Goal: Transaction & Acquisition: Purchase product/service

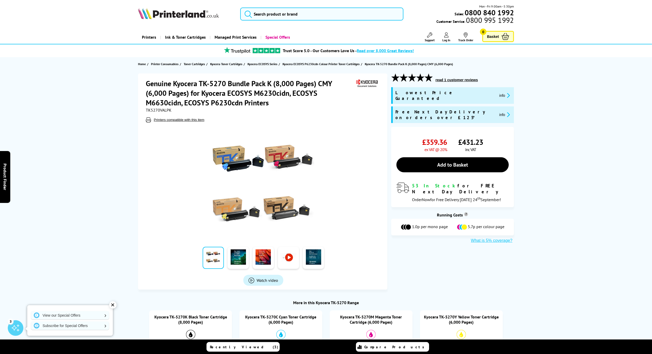
click at [293, 7] on div "Mon - Fri 9:00am - 5:30pm Sales: 0800 840 1992 Customer Service: 0800 995 1992" at bounding box center [326, 15] width 415 height 23
click at [292, 12] on input "search" at bounding box center [321, 14] width 163 height 13
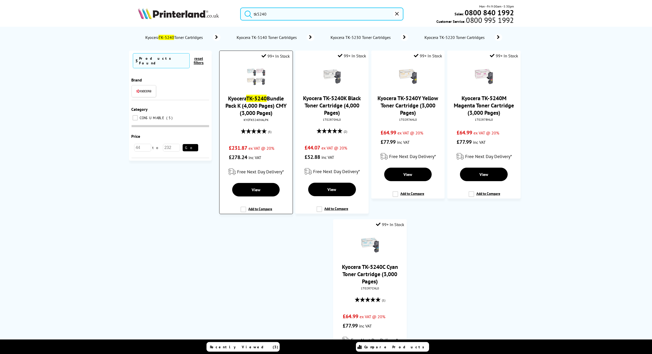
type input "tk5240"
click at [262, 99] on mark "TK-5240" at bounding box center [256, 98] width 21 height 7
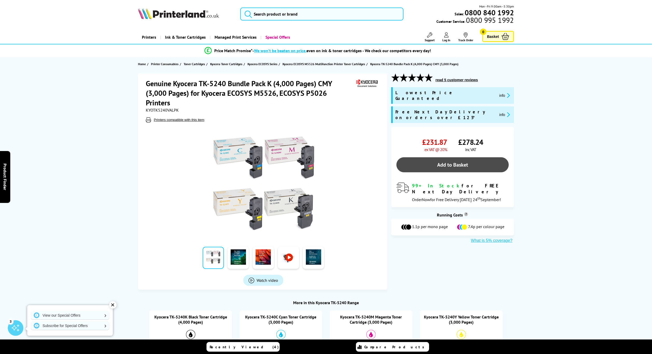
click at [433, 157] on link "Add to Basket" at bounding box center [453, 164] width 112 height 15
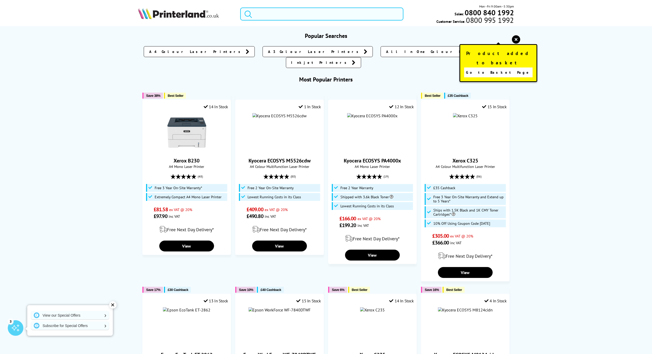
click at [317, 15] on input "search" at bounding box center [321, 14] width 163 height 13
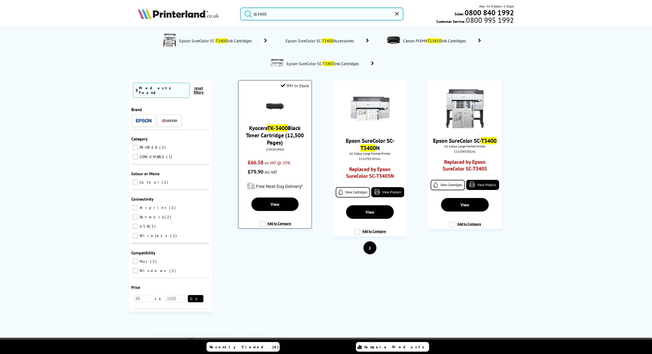
type input "tk3400"
click at [286, 135] on link "Kyocera TK-3400 Black Toner Cartridge (12,500 Pages)" at bounding box center [275, 135] width 58 height 22
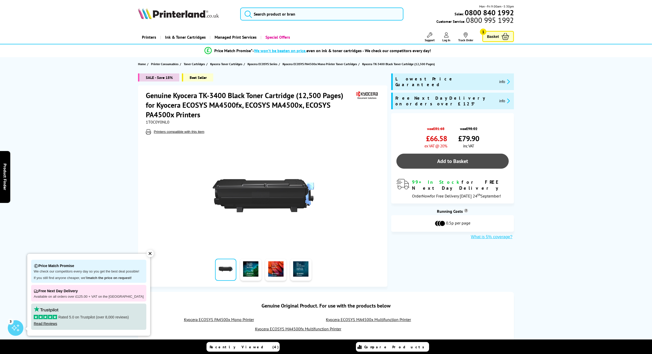
click at [420, 154] on link "Add to Basket" at bounding box center [453, 161] width 112 height 15
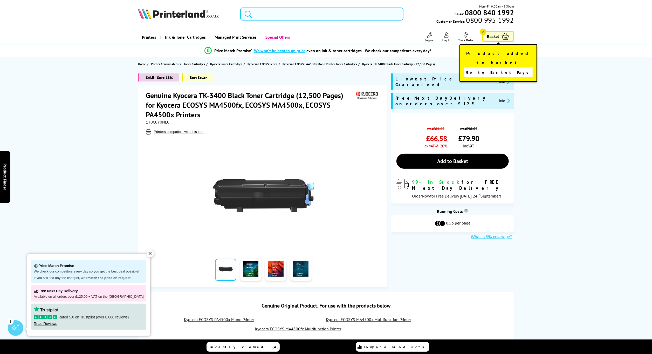
click at [309, 11] on input "search" at bounding box center [321, 14] width 163 height 13
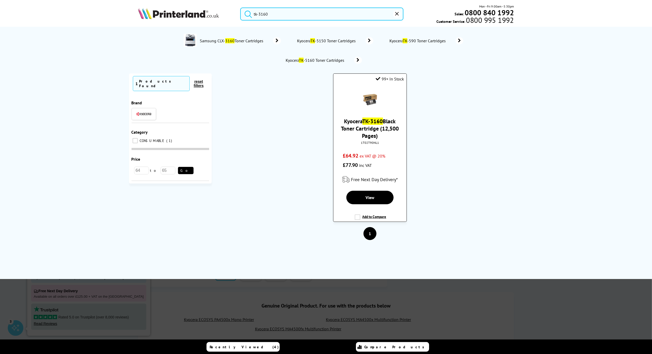
type input "tk-3160"
click at [359, 115] on div "Kyocera TK-3160 Black Toner Cartridge (12,500 Pages) 1T02T90NL1 £64.92 ex VAT @…" at bounding box center [370, 127] width 68 height 84
click at [372, 122] on mark "TK-3160" at bounding box center [373, 121] width 21 height 7
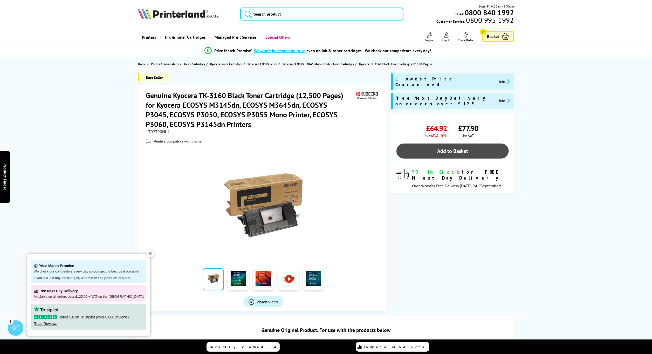
click at [448, 144] on link "Add to Basket" at bounding box center [453, 151] width 112 height 15
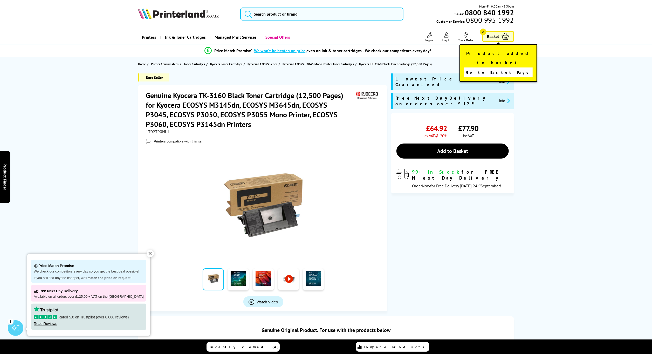
click at [501, 34] on link "Basket 3" at bounding box center [498, 36] width 32 height 11
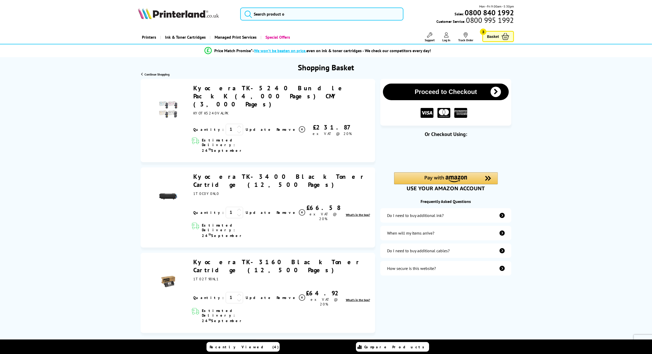
click at [237, 208] on icon at bounding box center [239, 210] width 5 height 5
click at [246, 210] on link "Update" at bounding box center [259, 212] width 27 height 5
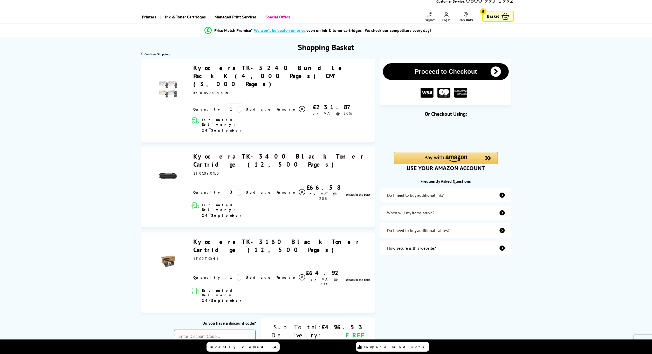
scroll to position [52, 0]
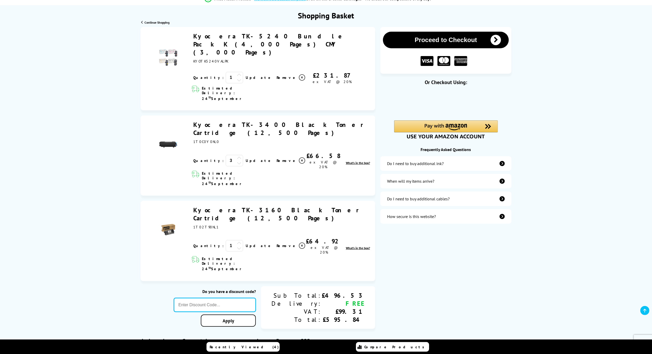
click at [237, 298] on input "text" at bounding box center [215, 305] width 82 height 14
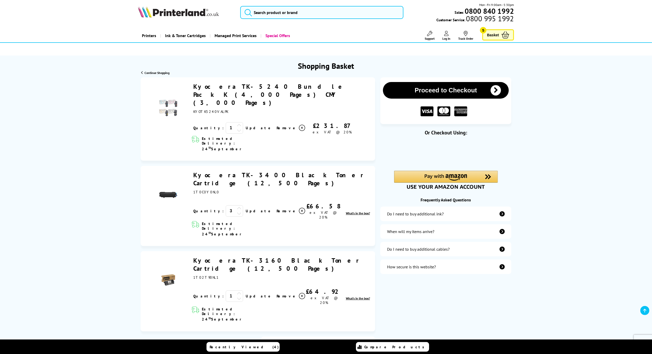
scroll to position [0, 0]
